Goal: Task Accomplishment & Management: Manage account settings

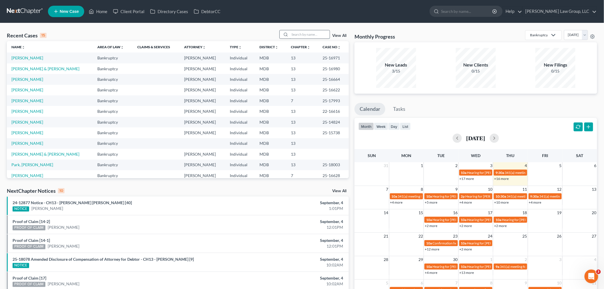
click at [297, 32] on input "search" at bounding box center [310, 34] width 40 height 8
type input "[PERSON_NAME]"
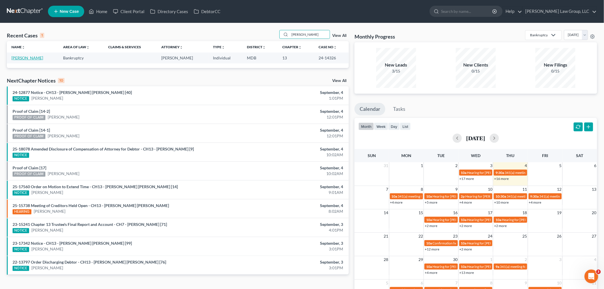
click at [30, 58] on link "[PERSON_NAME]" at bounding box center [27, 57] width 32 height 5
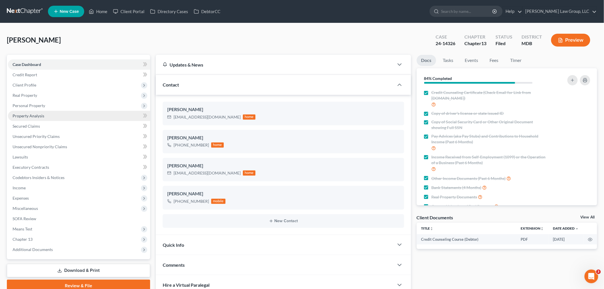
click at [36, 115] on span "Property Analysis" at bounding box center [29, 115] width 32 height 5
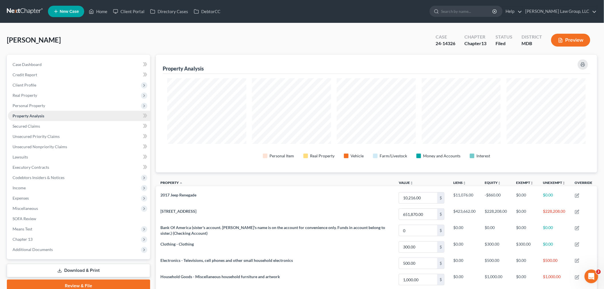
scroll to position [118, 441]
click at [33, 104] on span "Personal Property" at bounding box center [29, 105] width 33 height 5
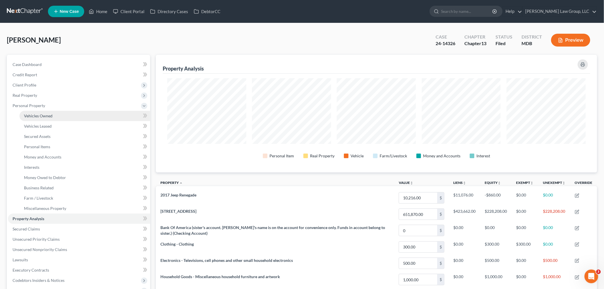
click at [39, 114] on span "Vehicles Owned" at bounding box center [38, 115] width 29 height 5
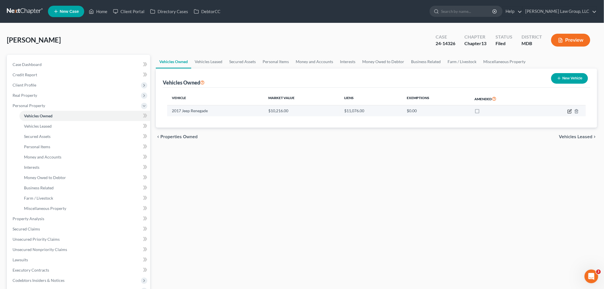
click at [569, 111] on icon "button" at bounding box center [570, 110] width 3 height 3
select select "0"
select select "9"
select select "0"
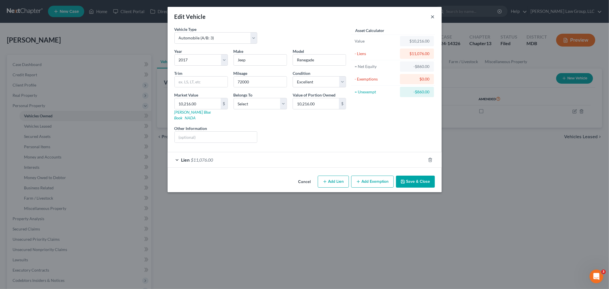
click at [432, 15] on button "×" at bounding box center [433, 16] width 4 height 7
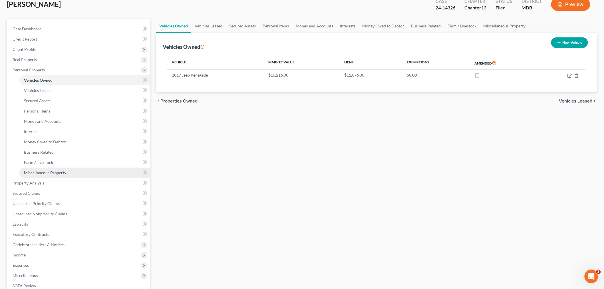
scroll to position [127, 0]
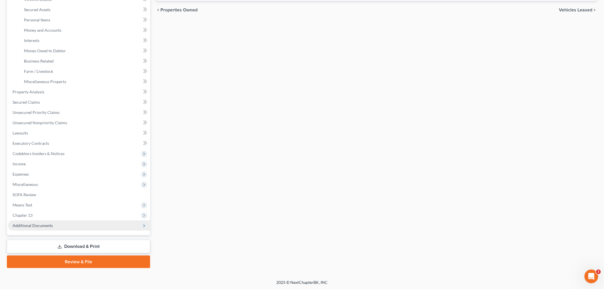
click at [36, 221] on span "Additional Documents" at bounding box center [79, 225] width 142 height 10
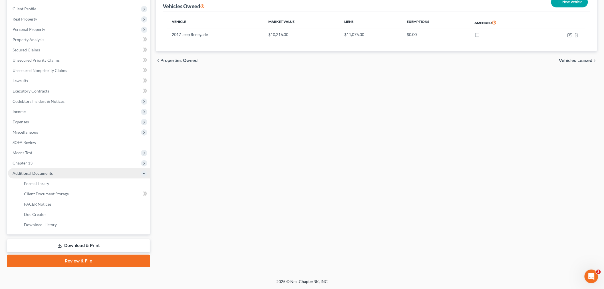
scroll to position [75, 0]
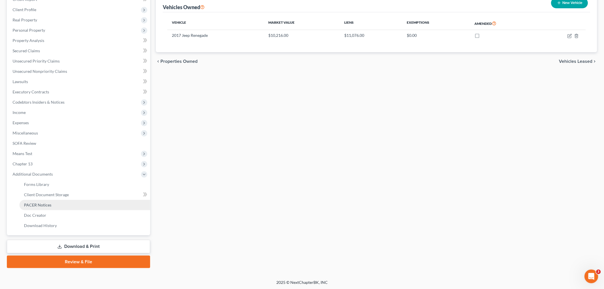
click at [42, 204] on span "PACER Notices" at bounding box center [37, 204] width 27 height 5
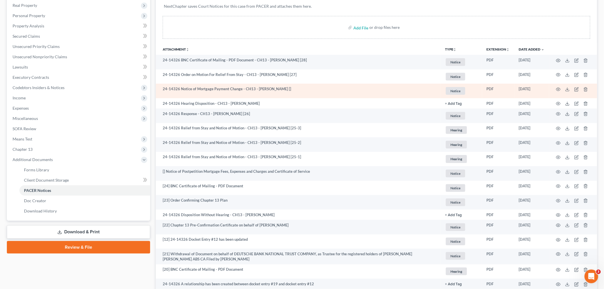
scroll to position [95, 0]
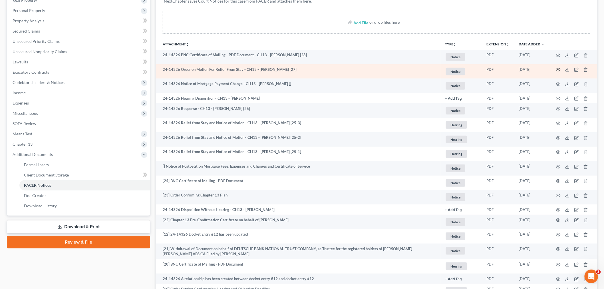
click at [556, 69] on icon "button" at bounding box center [558, 69] width 4 height 3
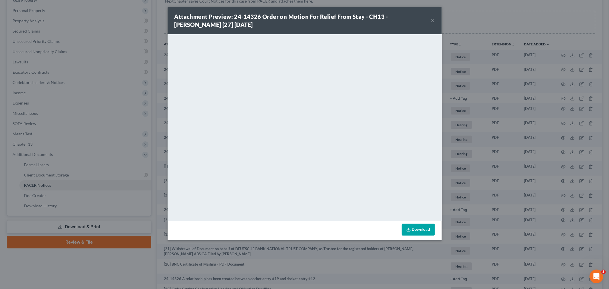
click at [432, 20] on button "×" at bounding box center [433, 20] width 4 height 7
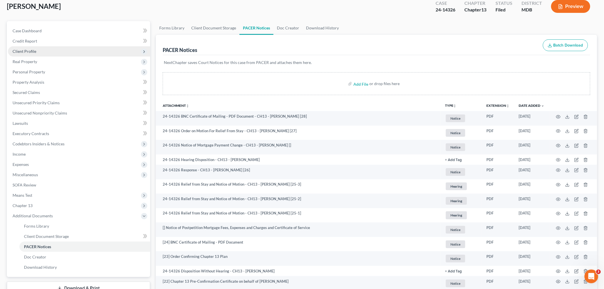
scroll to position [63, 0]
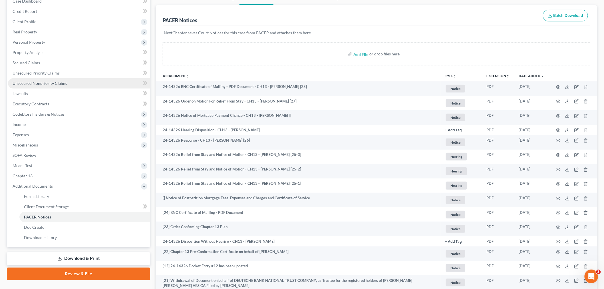
click at [52, 83] on span "Unsecured Nonpriority Claims" at bounding box center [40, 83] width 55 height 5
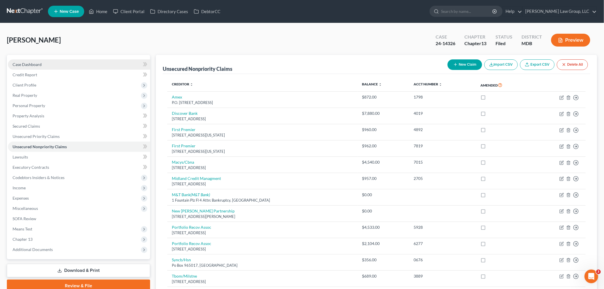
click at [34, 64] on span "Case Dashboard" at bounding box center [27, 64] width 29 height 5
